Goal: Transaction & Acquisition: Book appointment/travel/reservation

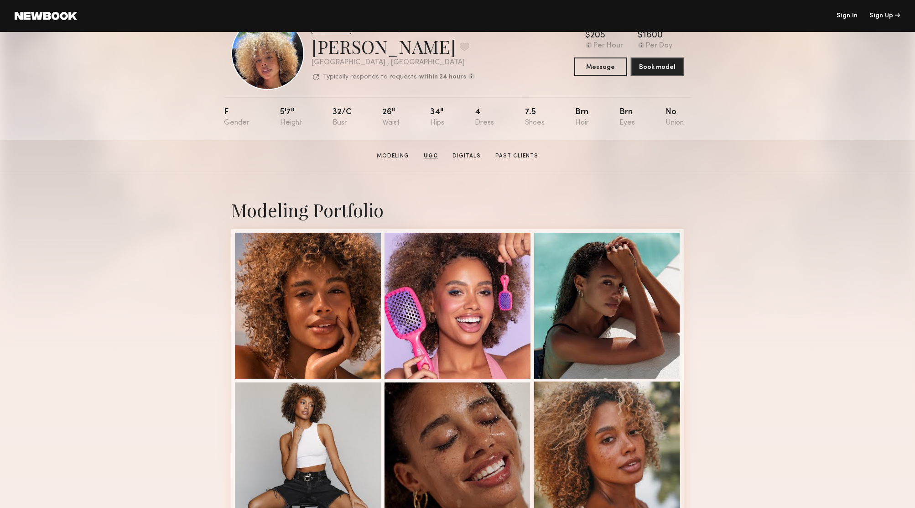
scroll to position [23, 0]
